Goal: Find specific page/section: Find specific page/section

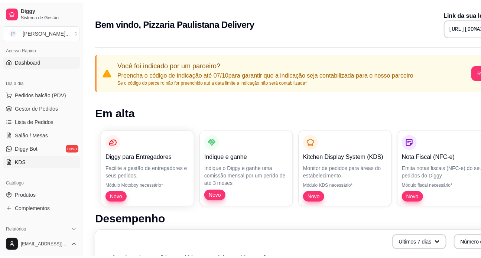
scroll to position [67, 0]
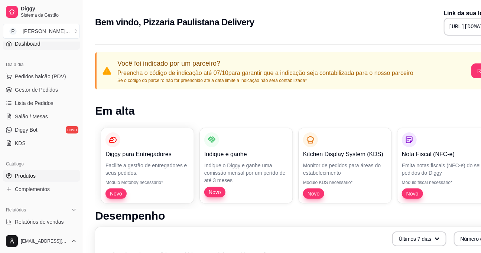
click at [33, 175] on span "Produtos" at bounding box center [25, 175] width 21 height 7
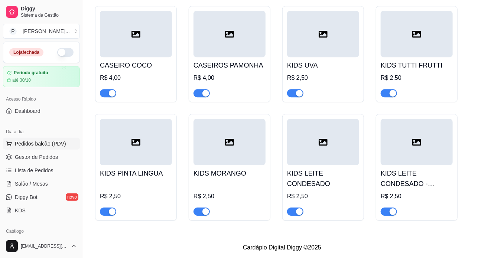
click at [38, 142] on span "Pedidos balcão (PDV)" at bounding box center [40, 143] width 51 height 7
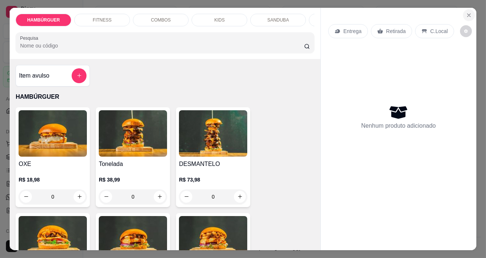
click at [428, 13] on icon "Close" at bounding box center [469, 15] width 6 height 6
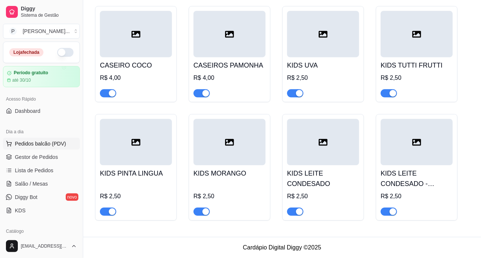
click at [37, 145] on span "Pedidos balcão (PDV)" at bounding box center [40, 143] width 51 height 7
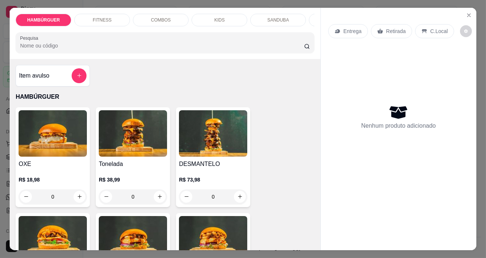
click at [171, 19] on div "COMBOS" at bounding box center [161, 20] width 56 height 13
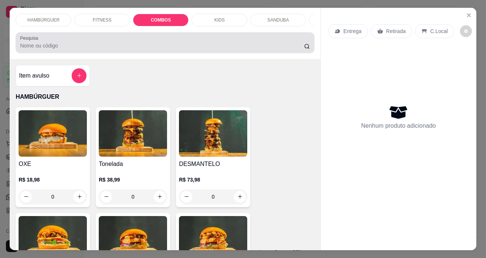
scroll to position [19, 0]
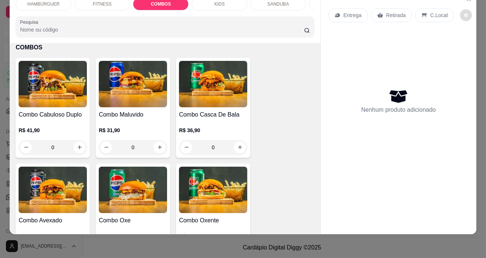
click at [428, 9] on button "decrease-product-quantity" at bounding box center [466, 15] width 12 height 12
click at [407, 68] on div "Nenhum produto adicionado" at bounding box center [398, 101] width 141 height 146
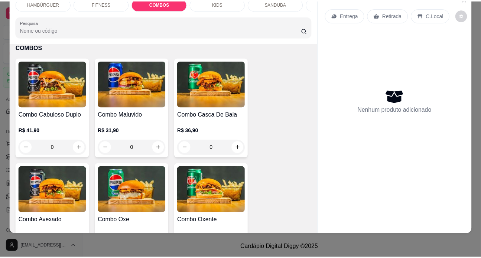
scroll to position [0, 0]
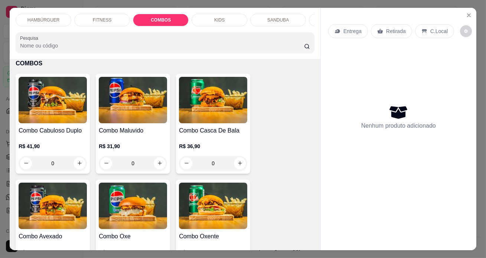
click at [0, 22] on div "HAMBÚRGUER FITNESS COMBOS KIDS SANDUBA HOT DOG FRITAS SALGADOS BEBIDAS SOBREMES…" at bounding box center [243, 129] width 486 height 258
click at [428, 12] on icon "Close" at bounding box center [469, 15] width 6 height 6
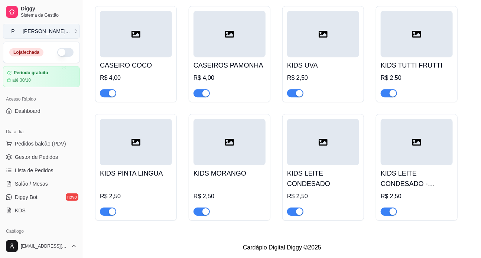
click at [30, 33] on div "Pizzaria Paul ..." at bounding box center [46, 30] width 47 height 7
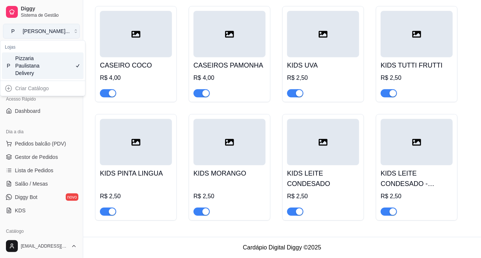
click at [32, 33] on div "Pizzaria Paul ..." at bounding box center [46, 30] width 47 height 7
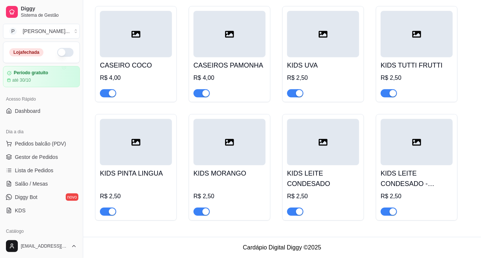
click at [3, 24] on button "P Pizzaria Paul ..." at bounding box center [41, 31] width 77 height 15
